Goal: Task Accomplishment & Management: Use online tool/utility

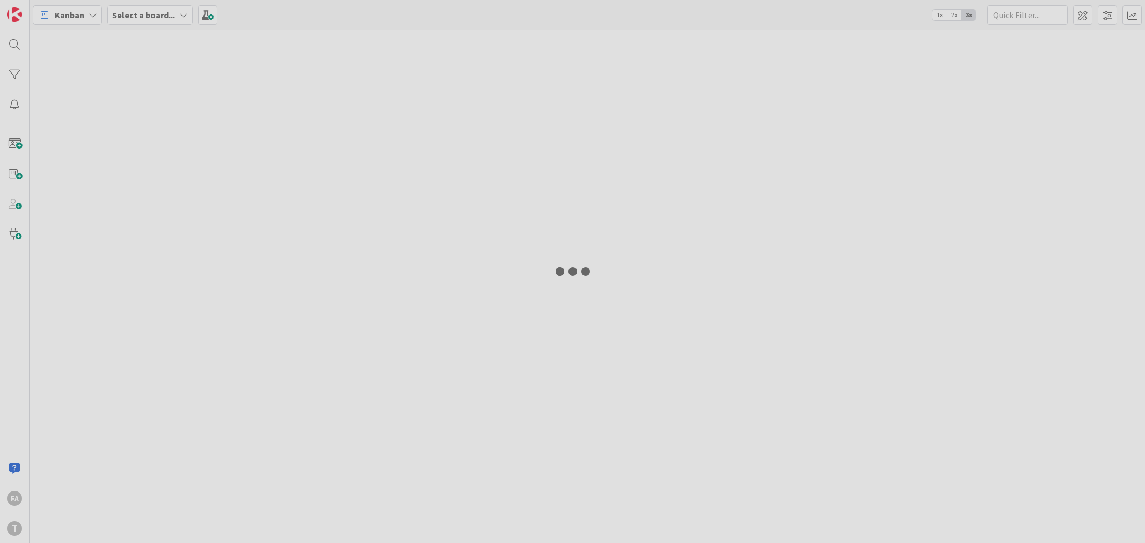
type input "caes"
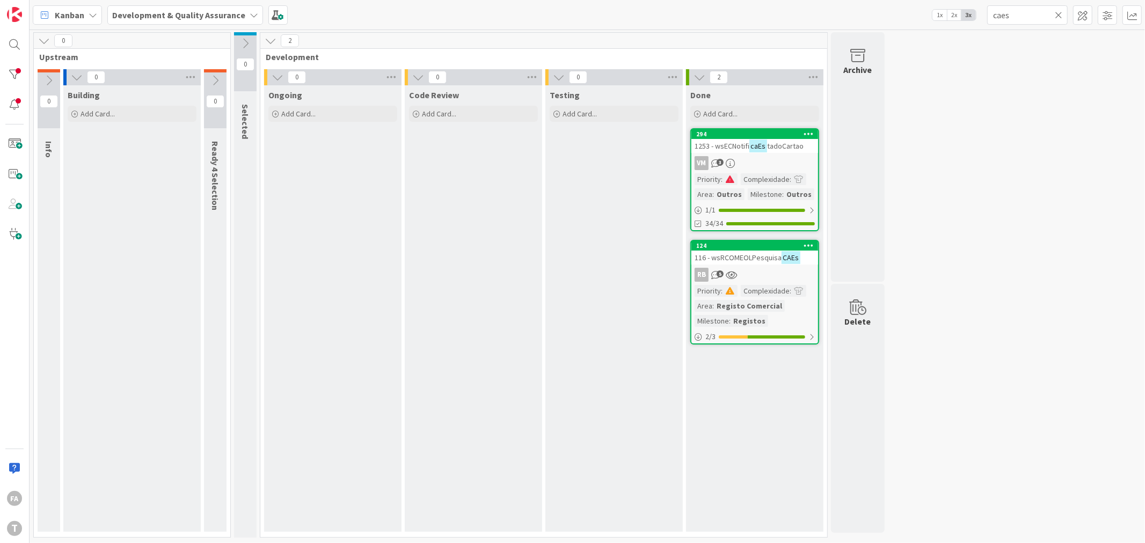
click at [739, 253] on span "116 - wsRCOMEOLPesquisa" at bounding box center [738, 258] width 87 height 10
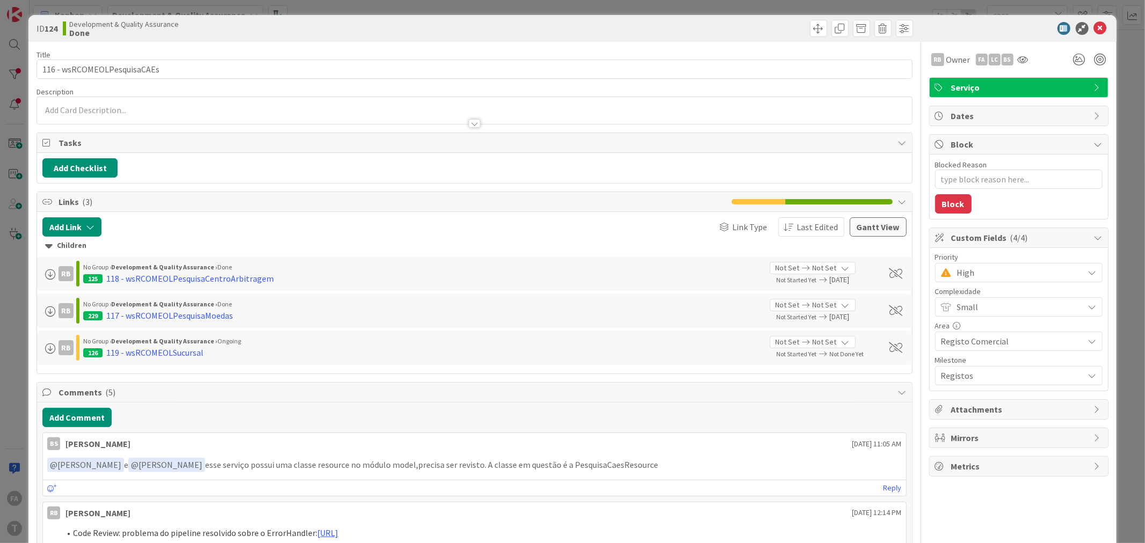
type textarea "x"
click at [1100, 27] on div "ID 124 Development & Quality Assurance Done" at bounding box center [572, 28] width 1088 height 27
click at [1094, 27] on icon at bounding box center [1100, 28] width 13 height 13
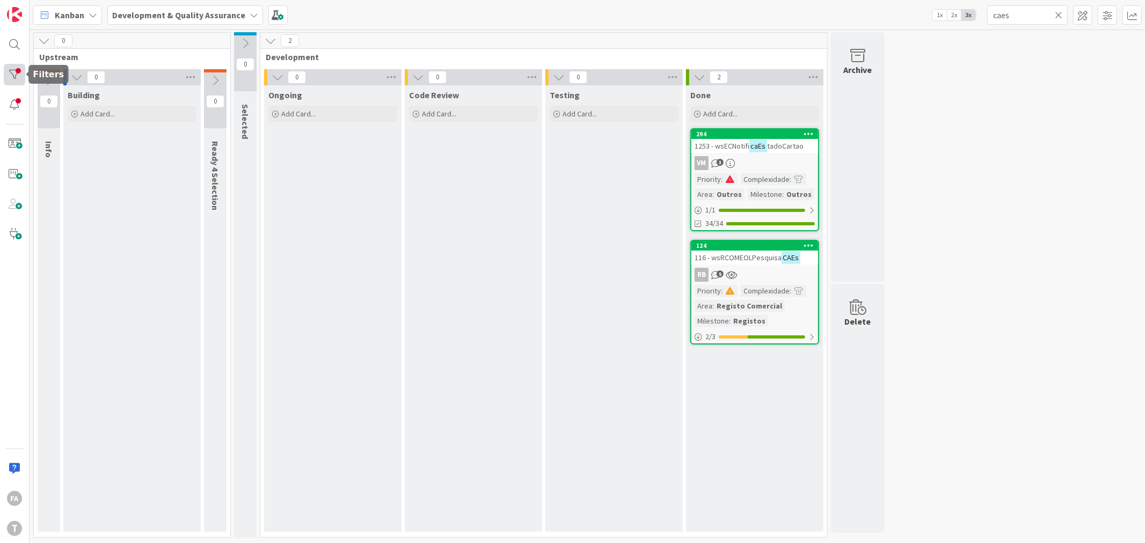
click at [18, 79] on div at bounding box center [14, 74] width 21 height 21
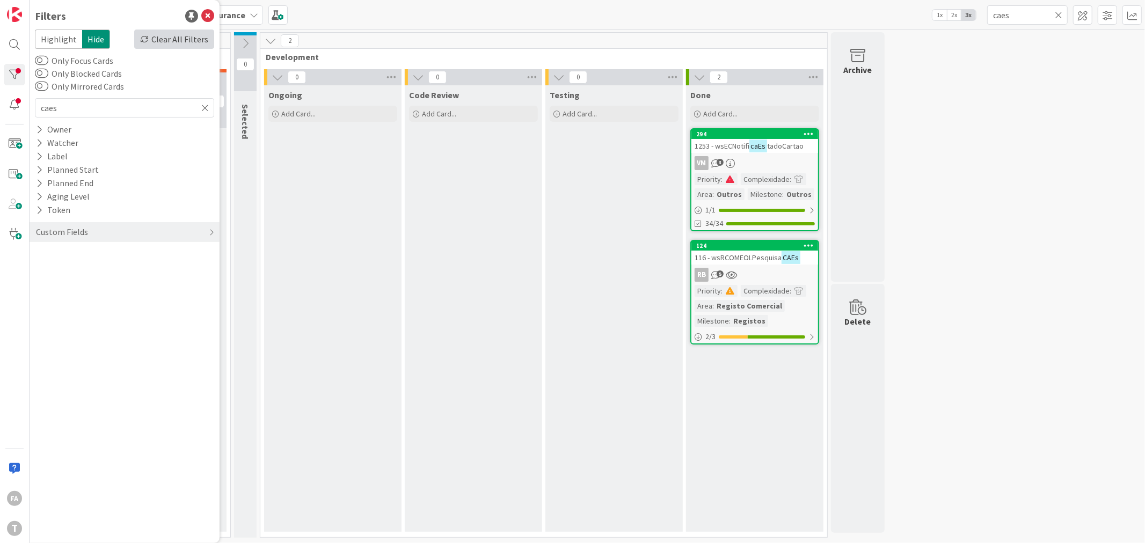
click at [178, 41] on div "Clear All Filters" at bounding box center [174, 39] width 80 height 19
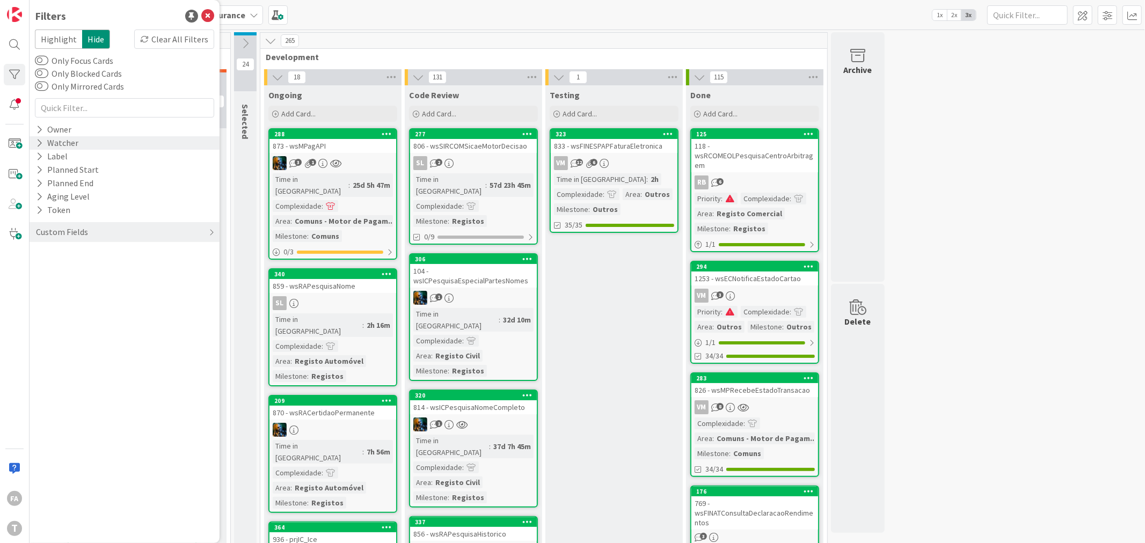
click at [77, 148] on div "Watcher" at bounding box center [125, 142] width 190 height 13
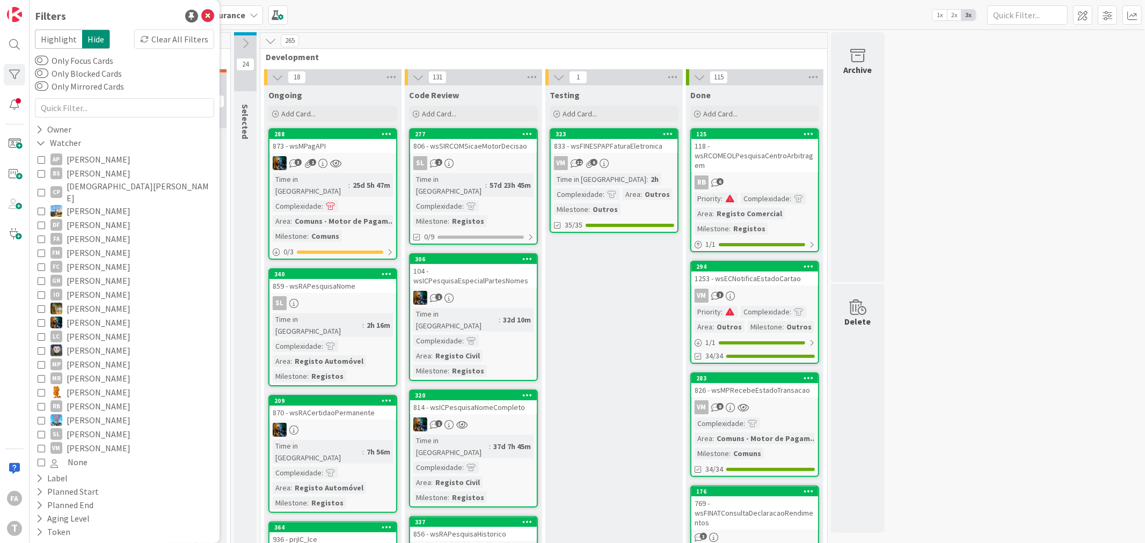
click at [88, 232] on span "[PERSON_NAME]" at bounding box center [99, 239] width 64 height 14
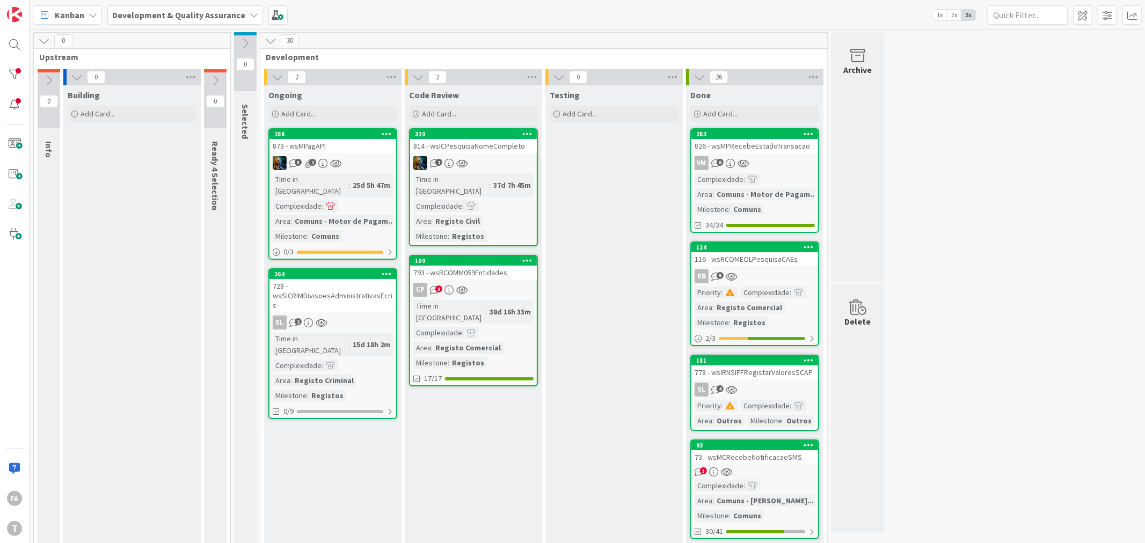
click at [523, 148] on div "814 - wsICPesquisaNomeCompleto" at bounding box center [473, 146] width 127 height 14
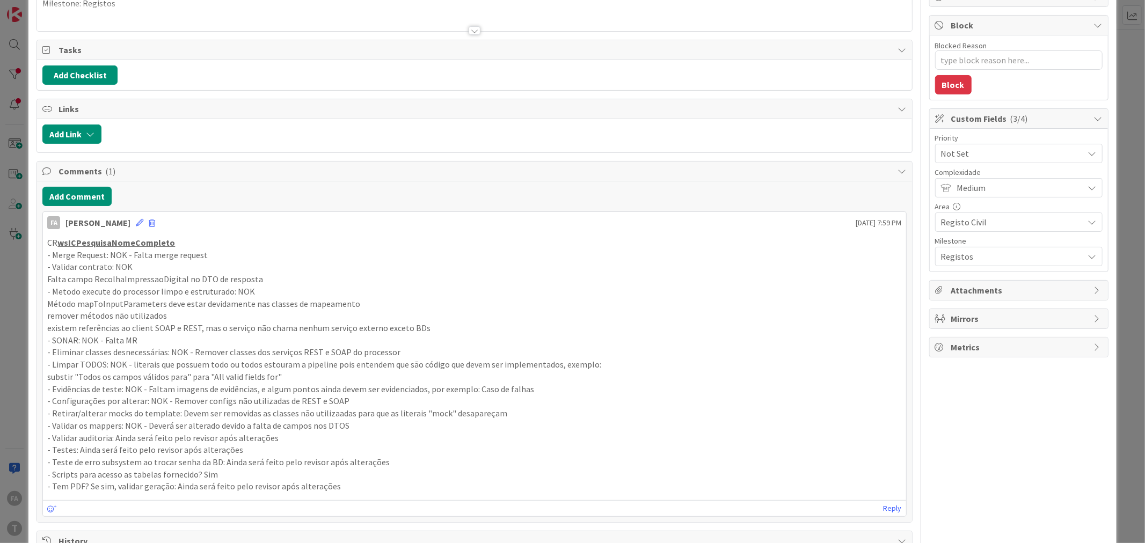
scroll to position [238, 0]
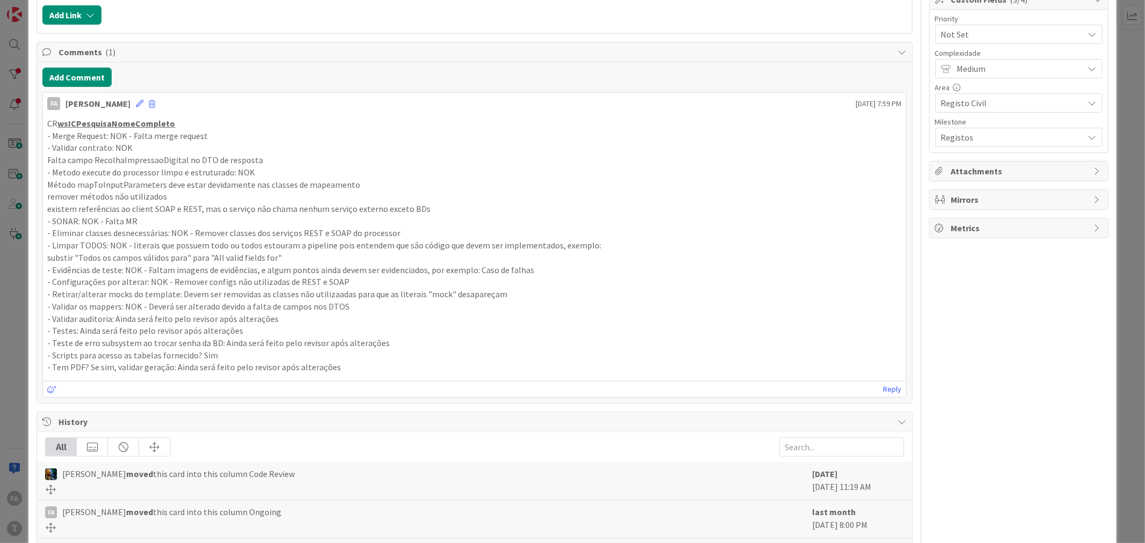
click at [122, 125] on u "wsICPesquisaNomeCompleto" at bounding box center [116, 123] width 118 height 11
copy p "wsICPesquisaNomeCompleto"
click at [114, 169] on p "- Metodo execute do processor limpo e estruturado: NOK" at bounding box center [474, 172] width 854 height 12
click at [149, 125] on u "wsICPesquisaNomeCompleto" at bounding box center [116, 123] width 118 height 11
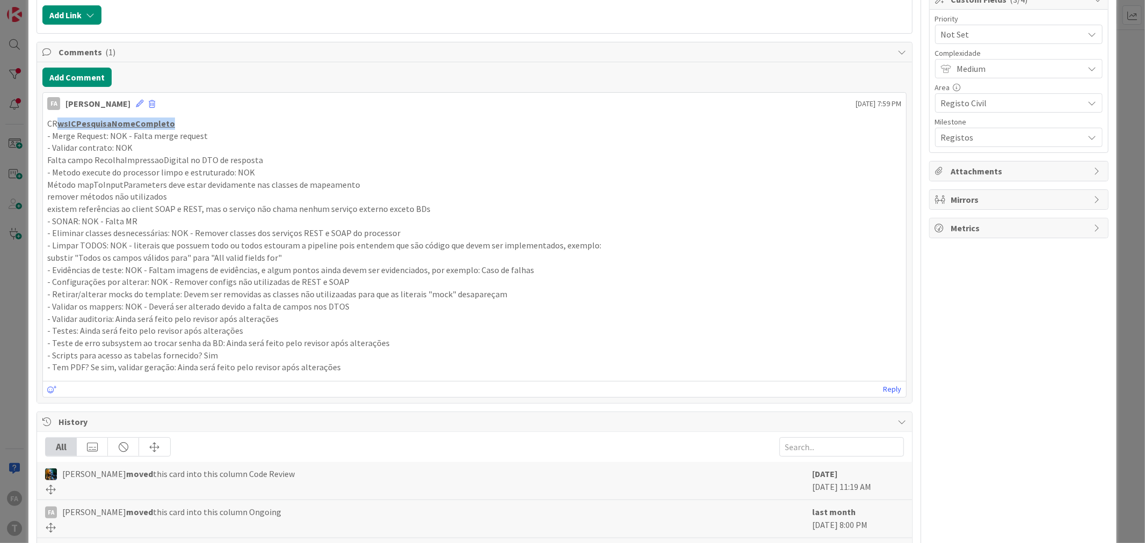
click at [149, 125] on u "wsICPesquisaNomeCompleto" at bounding box center [116, 123] width 118 height 11
copy p "wsICPesquisaNomeCompleto"
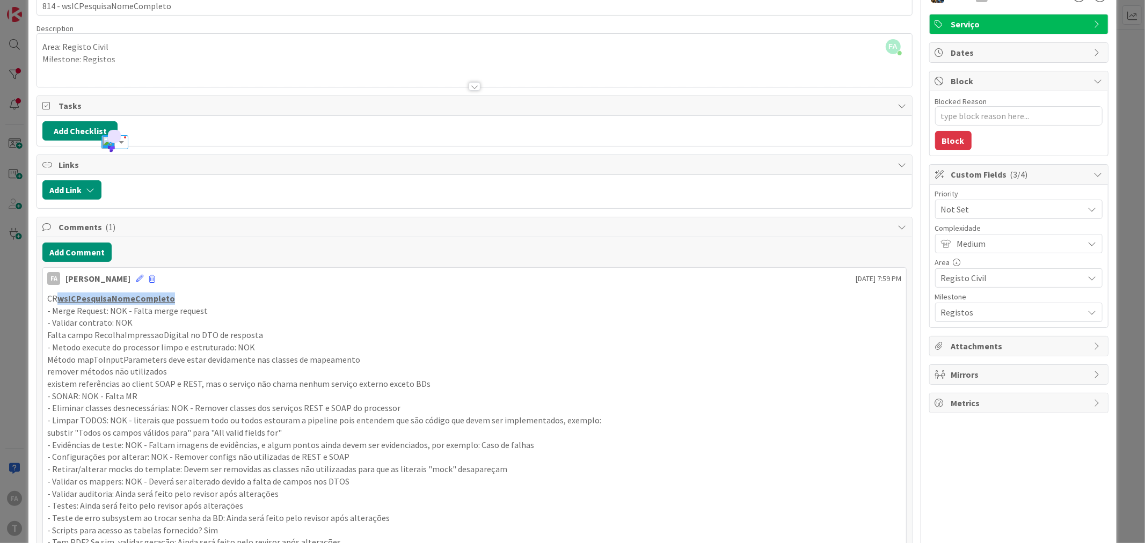
scroll to position [0, 0]
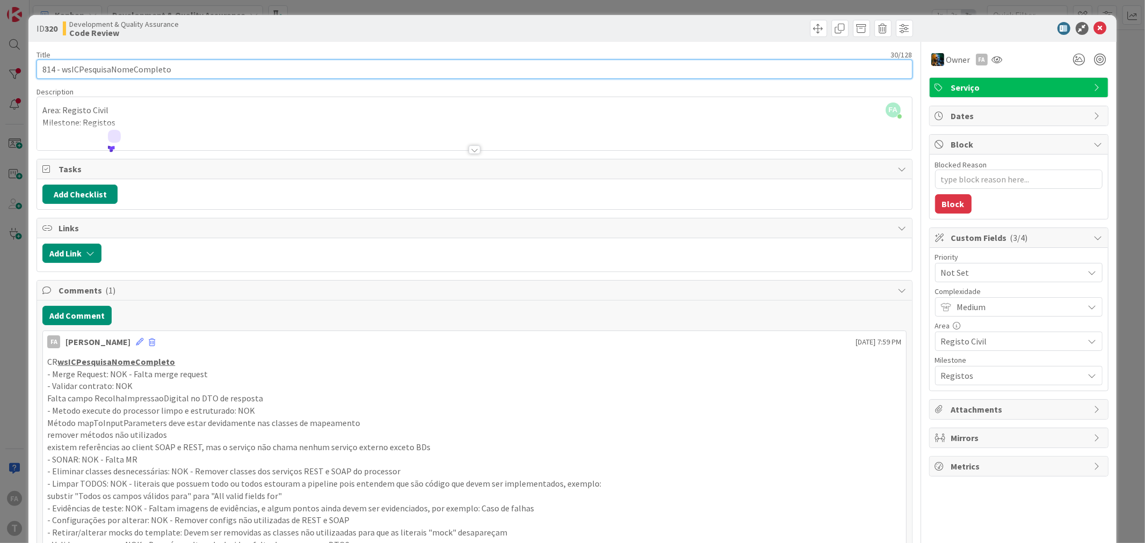
drag, startPoint x: 187, startPoint y: 70, endPoint x: 8, endPoint y: 70, distance: 178.7
click at [8, 70] on div "ID 320 Development & Quality Assurance Code Review Title 30 / 128 814 - wsICPes…" at bounding box center [572, 271] width 1145 height 543
click at [148, 74] on input "814 - wsICPesquisaNomeCompleto" at bounding box center [474, 69] width 875 height 19
drag, startPoint x: 111, startPoint y: 389, endPoint x: 130, endPoint y: 389, distance: 19.3
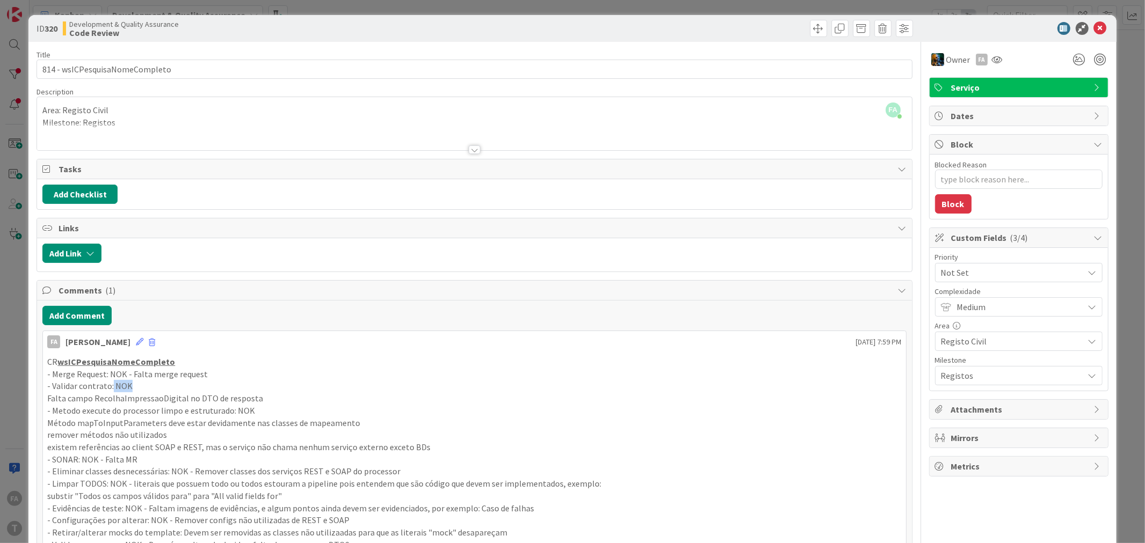
click at [130, 389] on p "- Validar contrato: NOK" at bounding box center [474, 386] width 854 height 12
click at [170, 389] on p "- Validar contrato: NOK" at bounding box center [474, 386] width 854 height 12
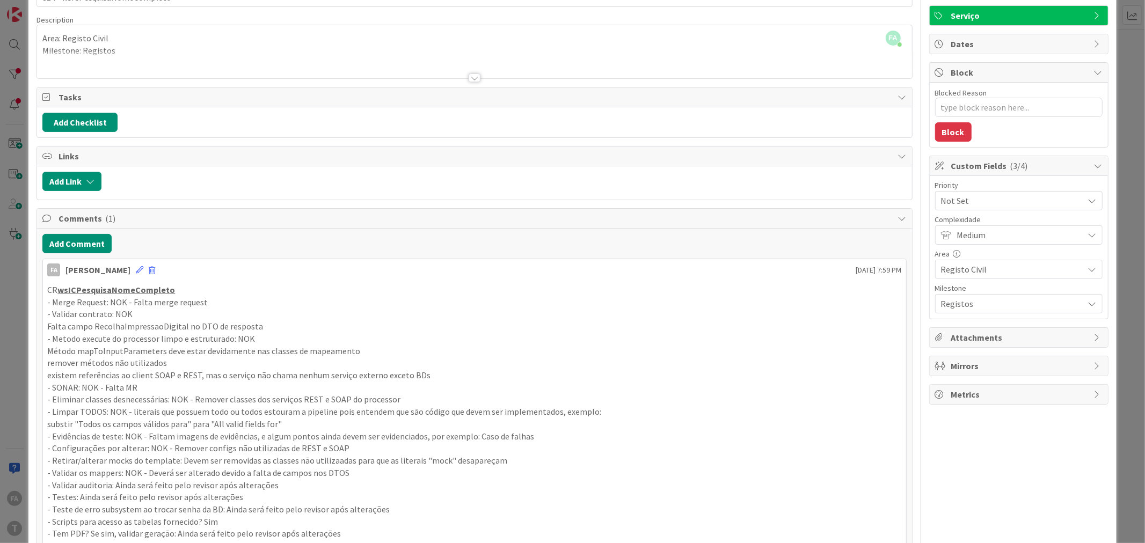
scroll to position [119, 0]
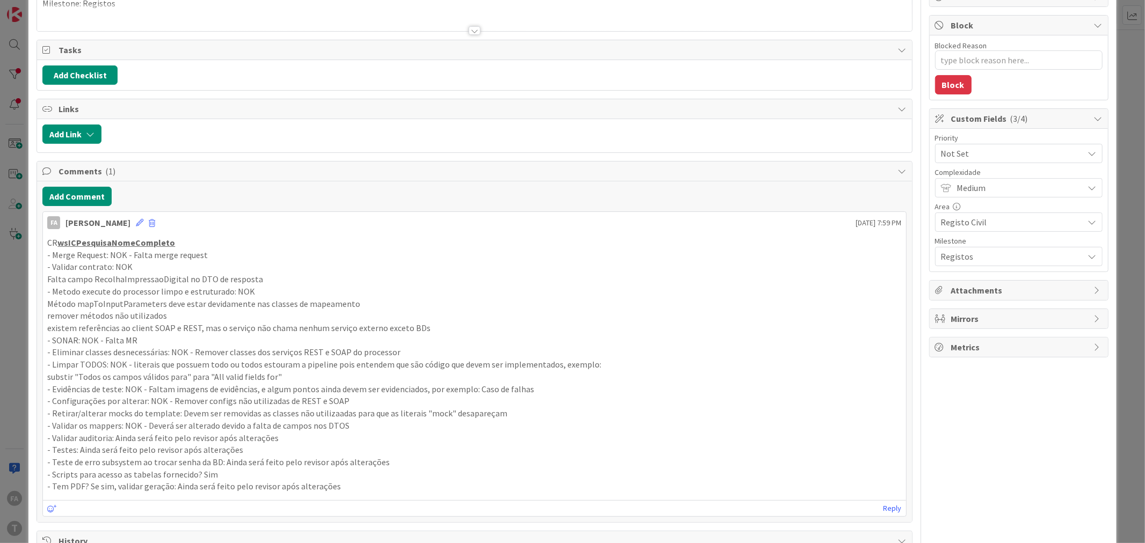
click at [135, 282] on p "Falta campo RecolhaImpressaoDigital no DTO de resposta" at bounding box center [474, 279] width 854 height 12
drag, startPoint x: 63, startPoint y: 282, endPoint x: 224, endPoint y: 276, distance: 161.1
click at [224, 276] on p "Falta campo RecolhaImpressaoDigital no DTO de resposta" at bounding box center [474, 279] width 854 height 12
drag, startPoint x: 81, startPoint y: 292, endPoint x: 159, endPoint y: 294, distance: 78.9
click at [159, 294] on p "- Metodo execute do processor limpo e estruturado: NOK" at bounding box center [474, 292] width 854 height 12
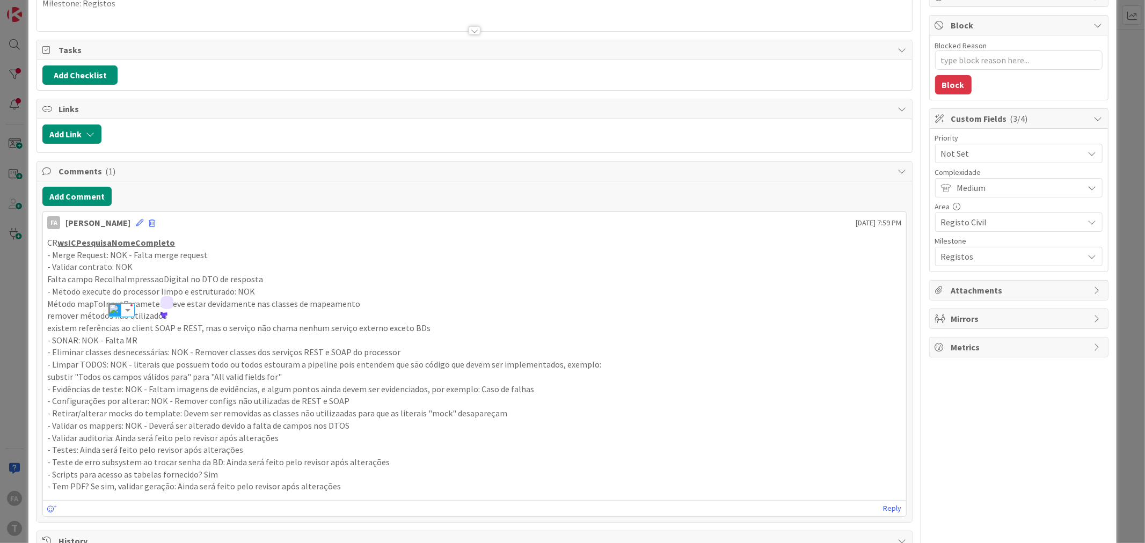
click at [311, 259] on p "- Merge Request: NOK - Falta merge request" at bounding box center [474, 255] width 854 height 12
click at [244, 293] on p "- Metodo execute do processor limpo e estruturado: NOK" at bounding box center [474, 292] width 854 height 12
click at [244, 291] on p "- Metodo execute do processor limpo e estruturado: NOK" at bounding box center [474, 292] width 854 height 12
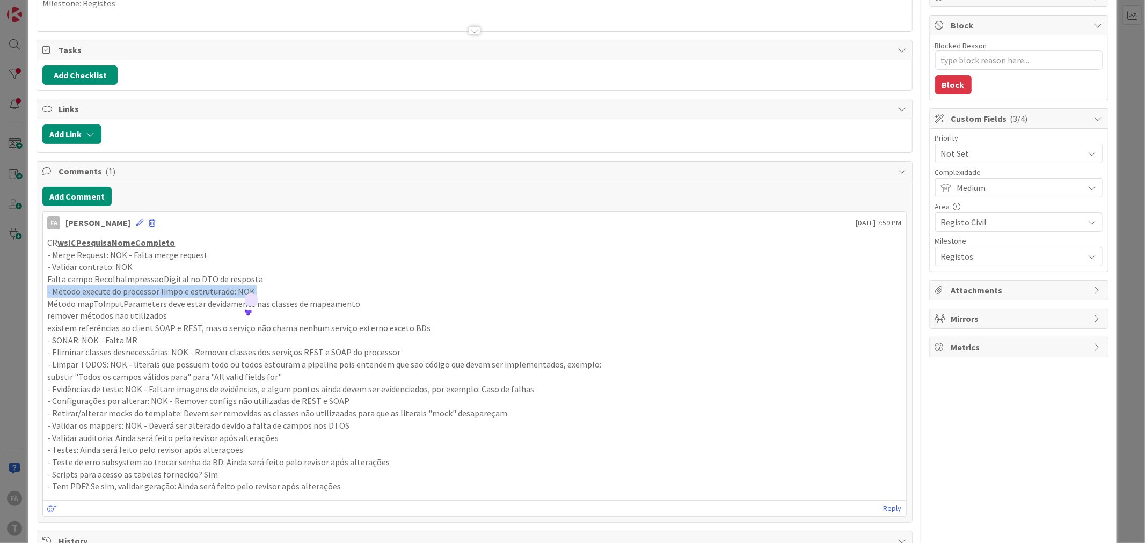
click at [238, 290] on p "- Metodo execute do processor limpo e estruturado: NOK" at bounding box center [474, 292] width 854 height 12
click at [296, 260] on p "- Merge Request: NOK - Falta merge request" at bounding box center [474, 255] width 854 height 12
drag, startPoint x: 178, startPoint y: 315, endPoint x: 46, endPoint y: 296, distance: 133.4
click at [46, 296] on div "CR wsICPesquisaNomeCompleto - Merge Request: NOK - Falta merge request - Valida…" at bounding box center [474, 364] width 863 height 265
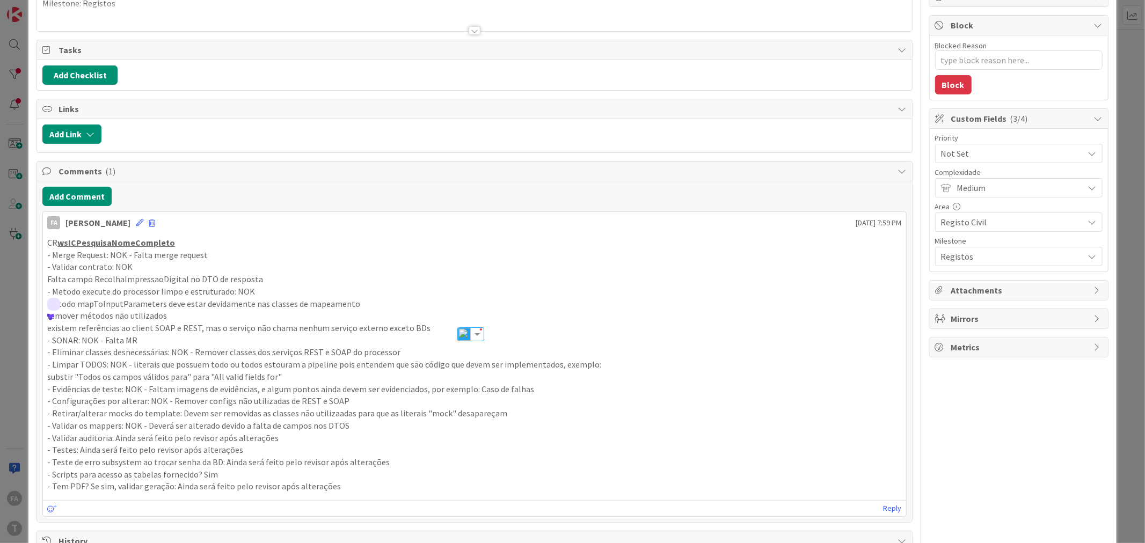
click at [163, 329] on p "existem referências ao client SOAP e REST, mas o serviço não chama nenhum servi…" at bounding box center [474, 328] width 854 height 12
drag, startPoint x: 132, startPoint y: 365, endPoint x: 223, endPoint y: 365, distance: 91.3
click at [223, 365] on p "- Limpar TODOS: NOK - literais que possuem todo ou todos estouram a pipeline po…" at bounding box center [474, 365] width 854 height 12
click at [262, 368] on p "- Limpar TODOS: NOK - literais que possuem todo ou todos estouram a pipeline po…" at bounding box center [474, 365] width 854 height 12
drag, startPoint x: 210, startPoint y: 377, endPoint x: 270, endPoint y: 377, distance: 59.6
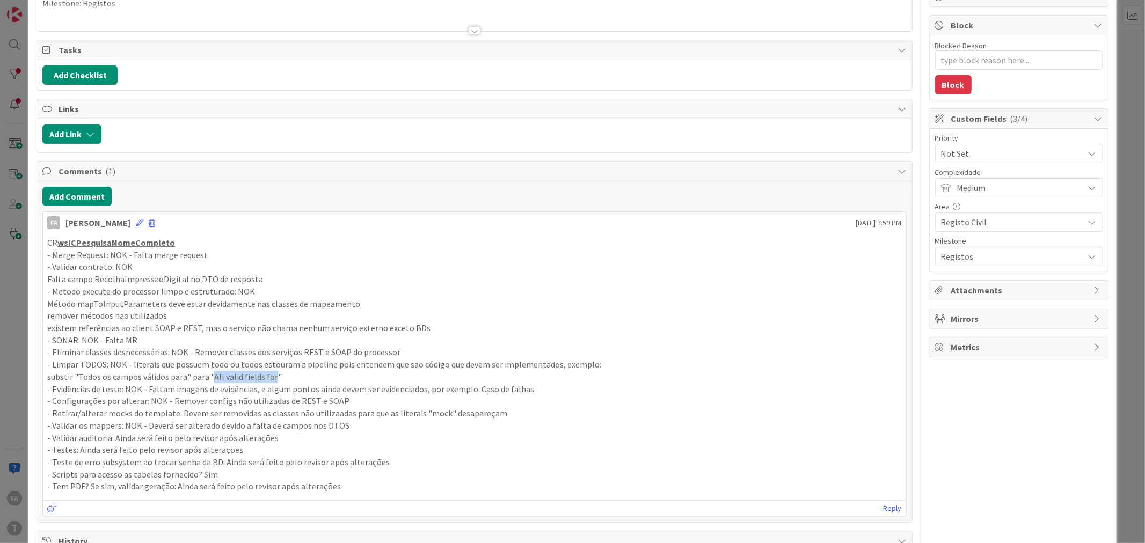
click at [270, 377] on p "substir "Todos os campos válidos para" para "All valid fields for"" at bounding box center [474, 377] width 854 height 12
copy p "All valid fields for"
click at [361, 347] on p "- Eliminar classes desnecessárias: NOK - Remover classes dos serviços REST e SO…" at bounding box center [474, 352] width 854 height 12
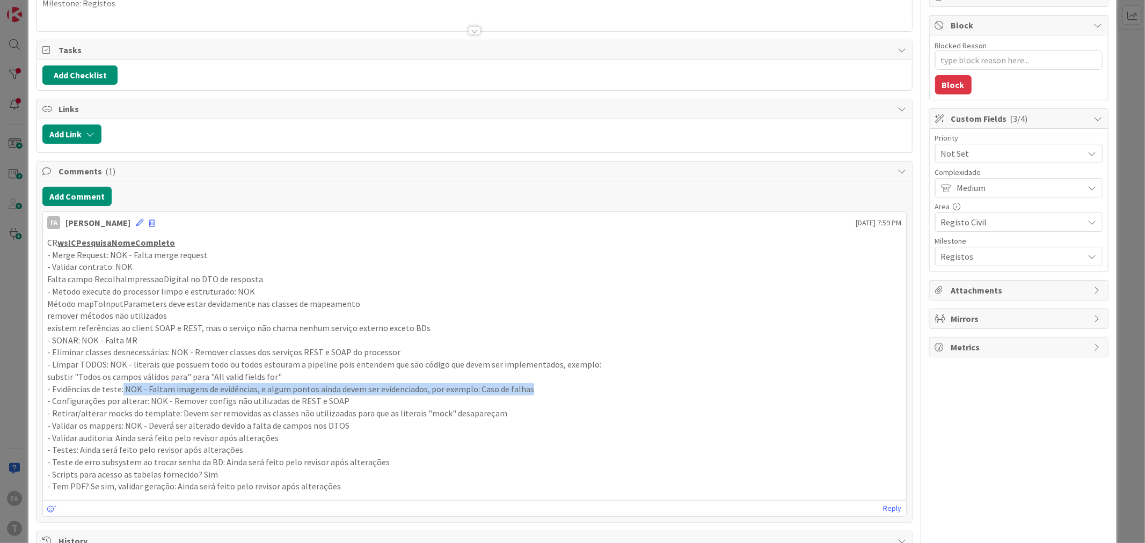
drag, startPoint x: 121, startPoint y: 390, endPoint x: 556, endPoint y: 387, distance: 434.8
click at [556, 387] on p "- Evidências de teste: NOK - Faltam imagens de evidências, e algum pontos ainda…" at bounding box center [474, 389] width 854 height 12
click at [514, 390] on p "- Evidências de teste: NOK - Faltam imagens de evidências, e algum pontos ainda…" at bounding box center [474, 389] width 854 height 12
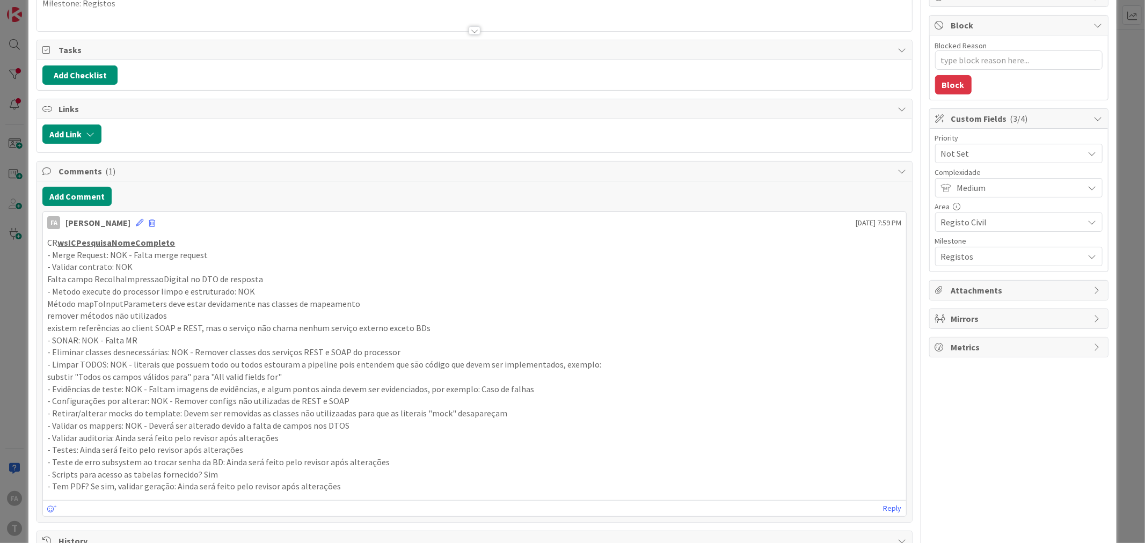
click at [309, 351] on p "- Eliminar classes desnecessárias: NOK - Remover classes dos serviços REST e SO…" at bounding box center [474, 352] width 854 height 12
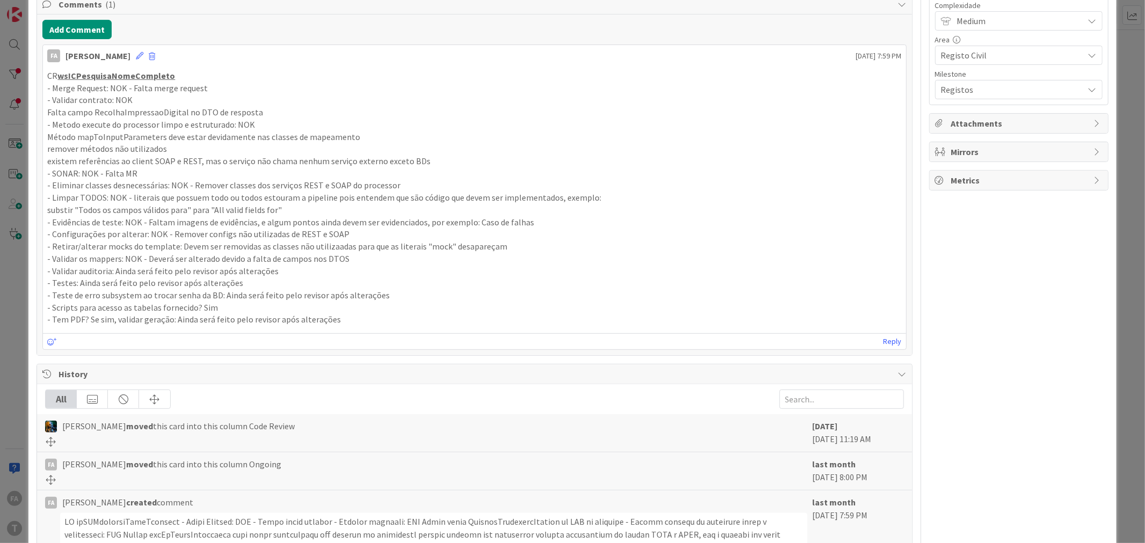
scroll to position [298, 0]
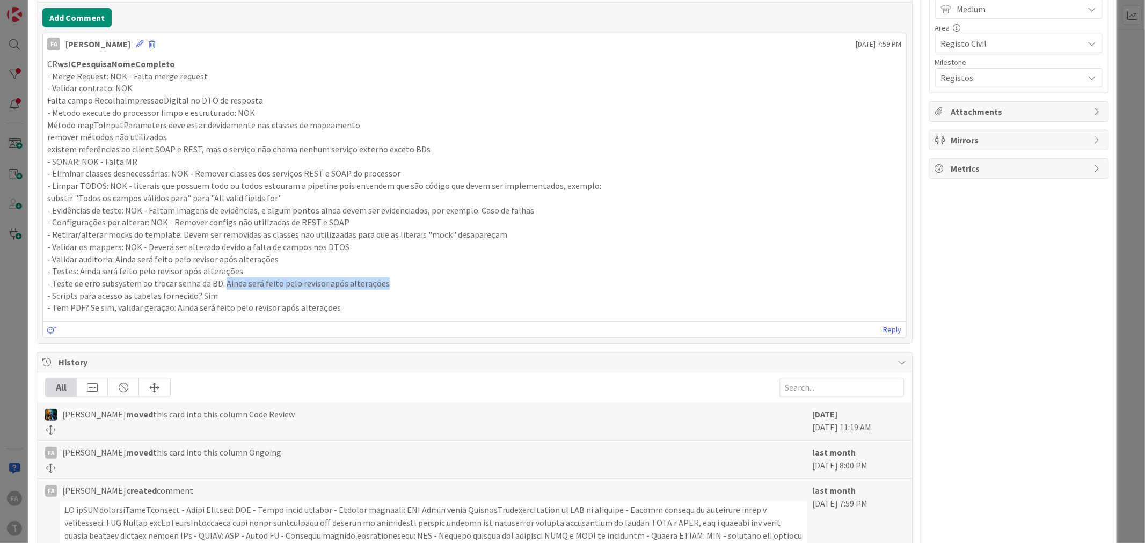
drag, startPoint x: 222, startPoint y: 284, endPoint x: 419, endPoint y: 287, distance: 197.5
click at [419, 287] on p "- Teste de erro subsystem ao trocar senha da BD: Ainda será feito pelo revisor …" at bounding box center [474, 284] width 854 height 12
click at [135, 272] on p "- Testes: Ainda será feito pelo revisor após alterações" at bounding box center [474, 271] width 854 height 12
click at [174, 242] on p "- Validar os mappers: NOK - Deverá ser alterado devido a falta de campos nos DT…" at bounding box center [474, 247] width 854 height 12
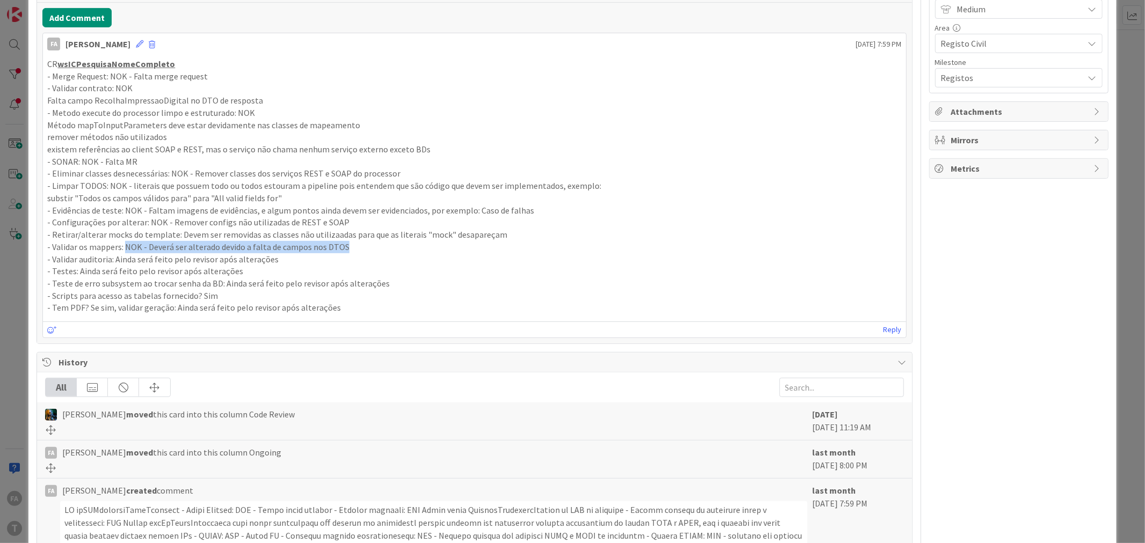
drag, startPoint x: 126, startPoint y: 244, endPoint x: 358, endPoint y: 249, distance: 231.9
click at [358, 249] on p "- Validar os mappers: NOK - Deverá ser alterado devido a falta de campos nos DT…" at bounding box center [474, 247] width 854 height 12
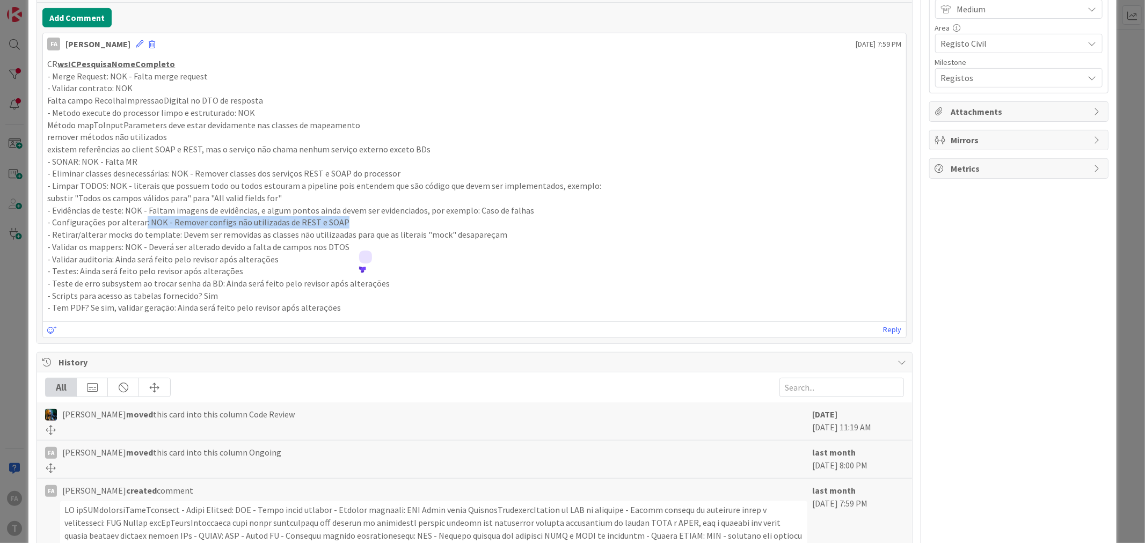
drag, startPoint x: 141, startPoint y: 222, endPoint x: 366, endPoint y: 223, distance: 224.9
click at [366, 223] on p "- Configurações por alterar: NOK - Remover configs não utilizadas de REST e SOAP" at bounding box center [474, 222] width 854 height 12
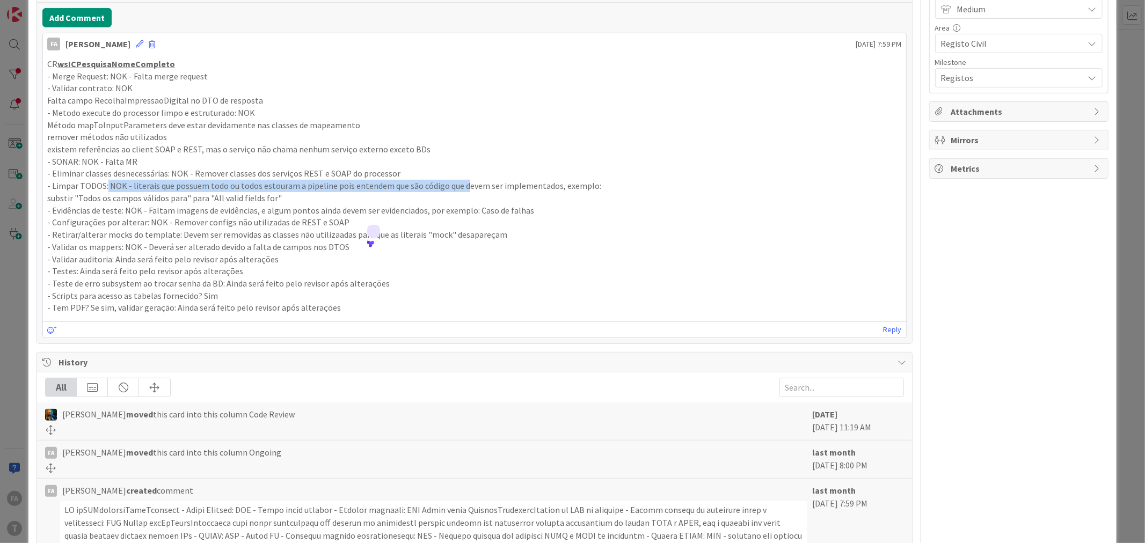
drag, startPoint x: 106, startPoint y: 185, endPoint x: 459, endPoint y: 185, distance: 353.7
click at [459, 185] on p "- Limpar TODOS: NOK - literais que possuem todo ou todos estouram a pipeline po…" at bounding box center [474, 186] width 854 height 12
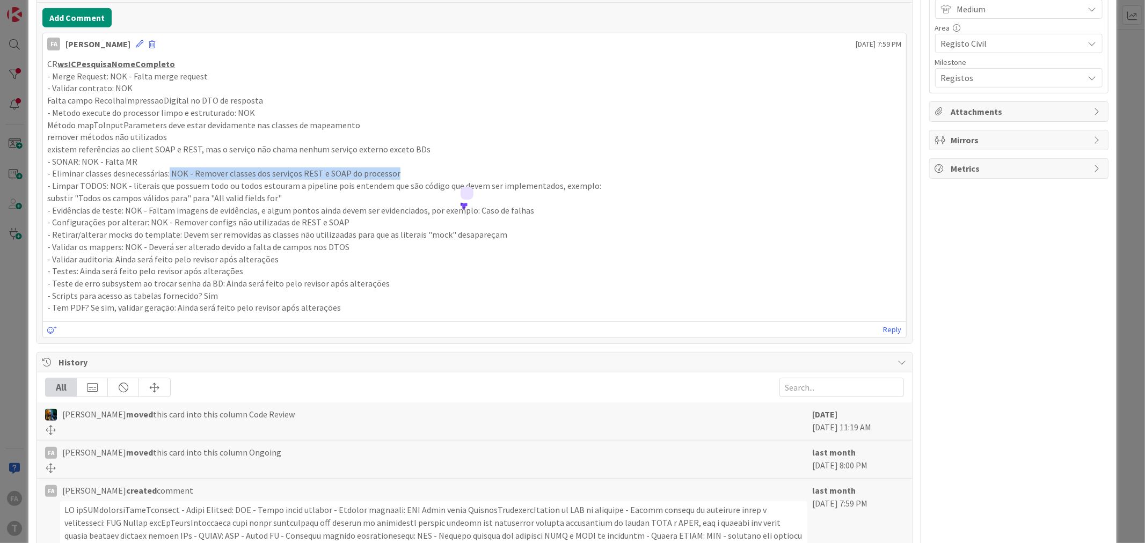
drag, startPoint x: 167, startPoint y: 174, endPoint x: 450, endPoint y: 174, distance: 282.3
click at [450, 174] on p "- Eliminar classes desnecessárias: NOK - Remover classes dos serviços REST e SO…" at bounding box center [474, 173] width 854 height 12
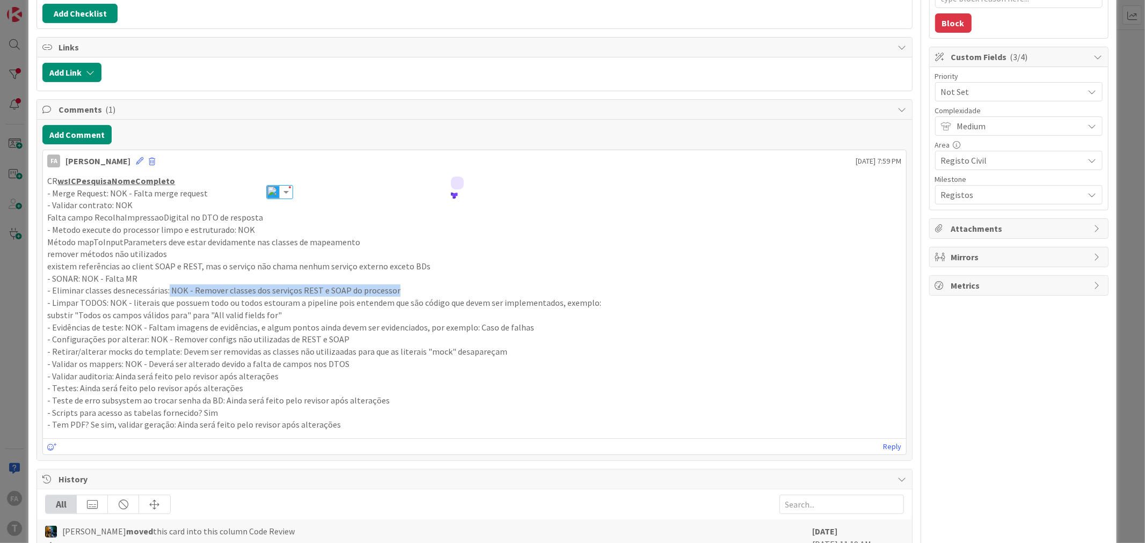
scroll to position [179, 0]
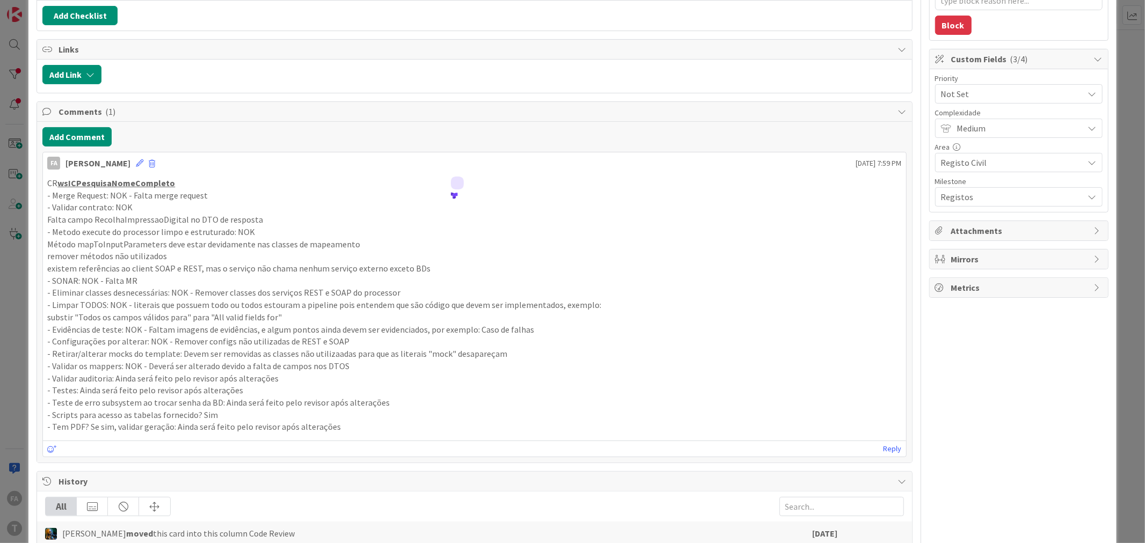
click at [156, 269] on p "existem referências ao client SOAP e REST, mas o serviço não chama nenhum servi…" at bounding box center [474, 268] width 854 height 12
type textarea "x"
